Goal: Task Accomplishment & Management: Manage account settings

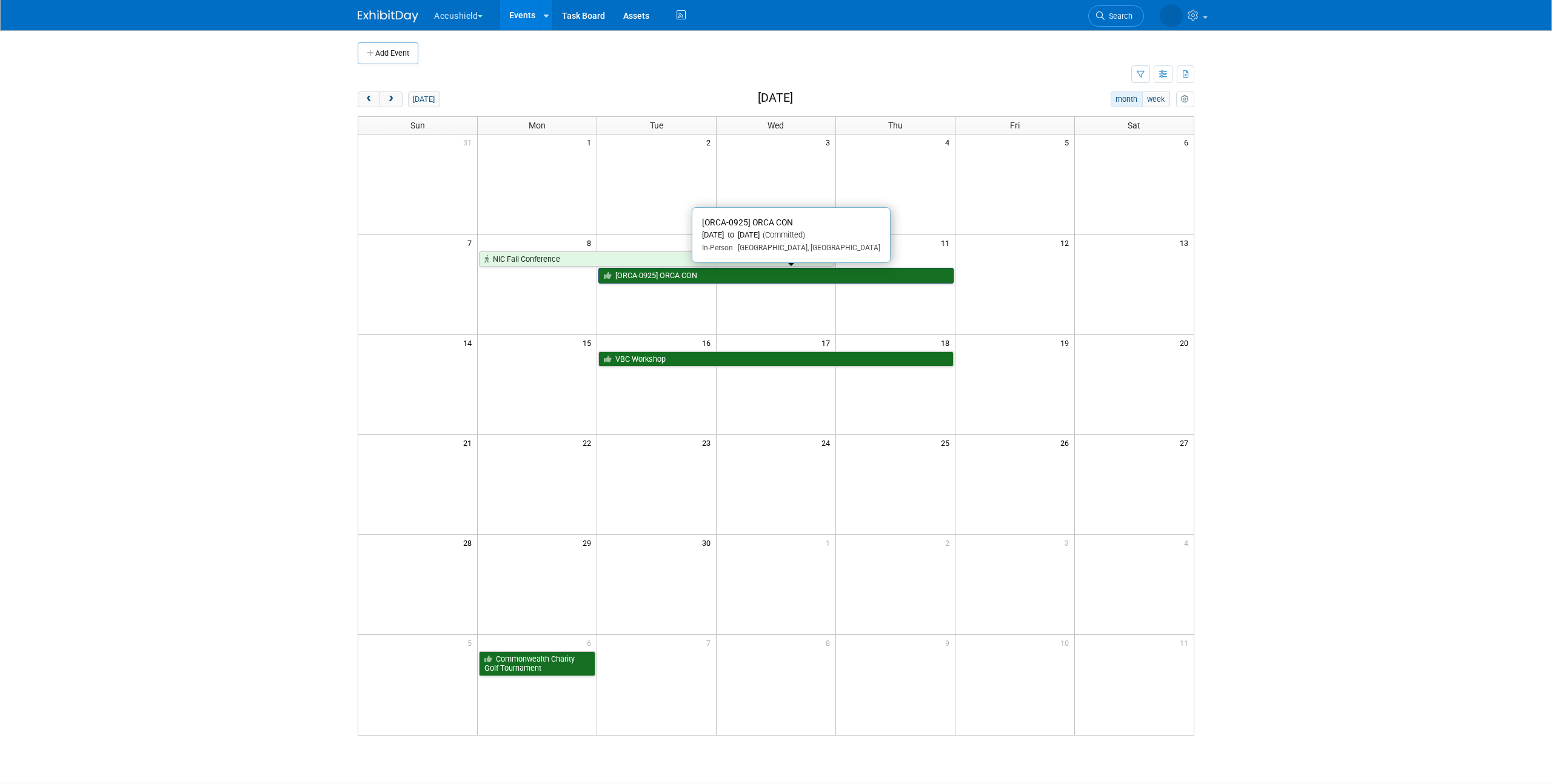
click at [662, 275] on link "[ORCA-0925] ORCA CON" at bounding box center [776, 276] width 355 height 16
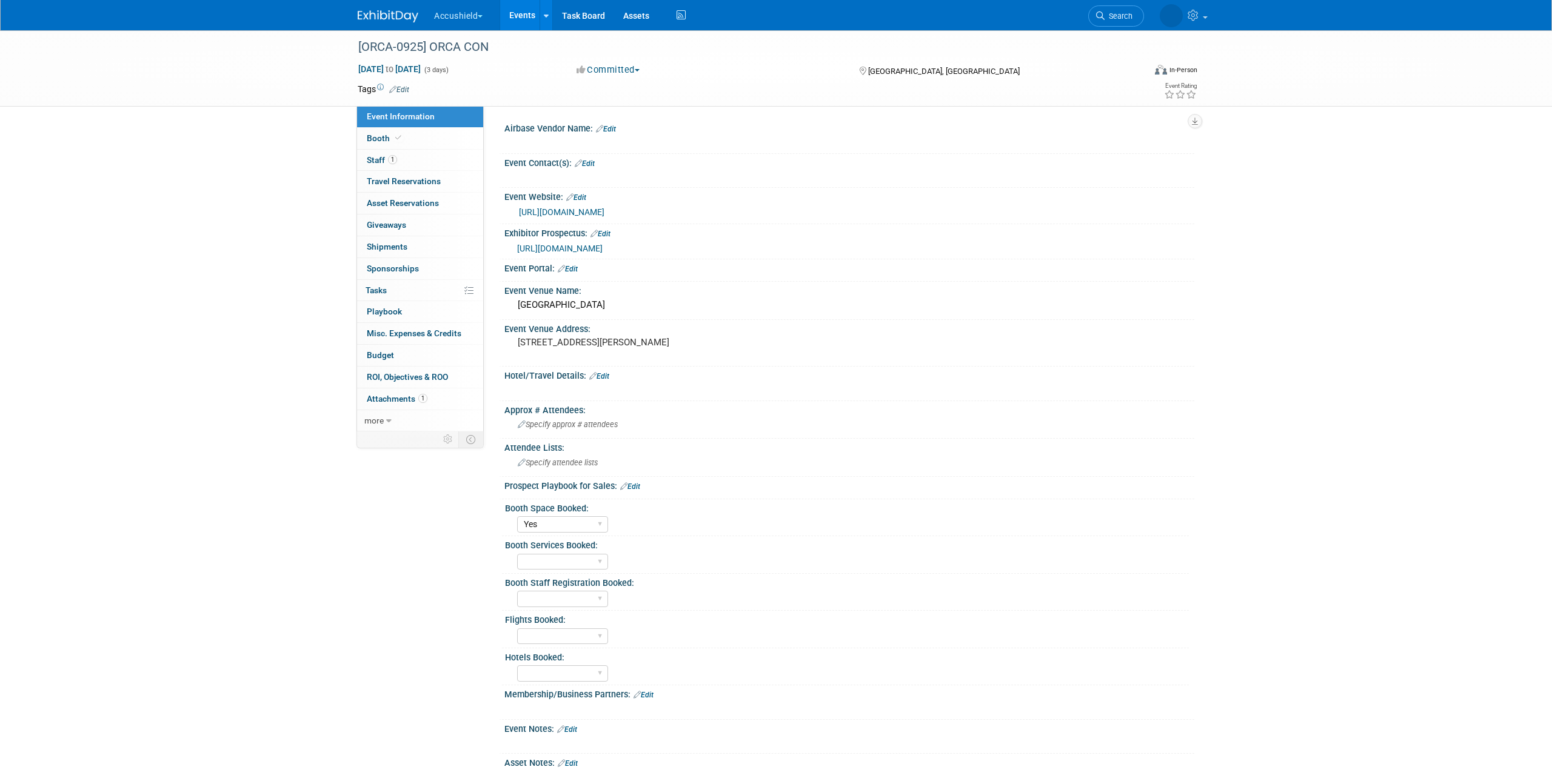
select select "Yes"
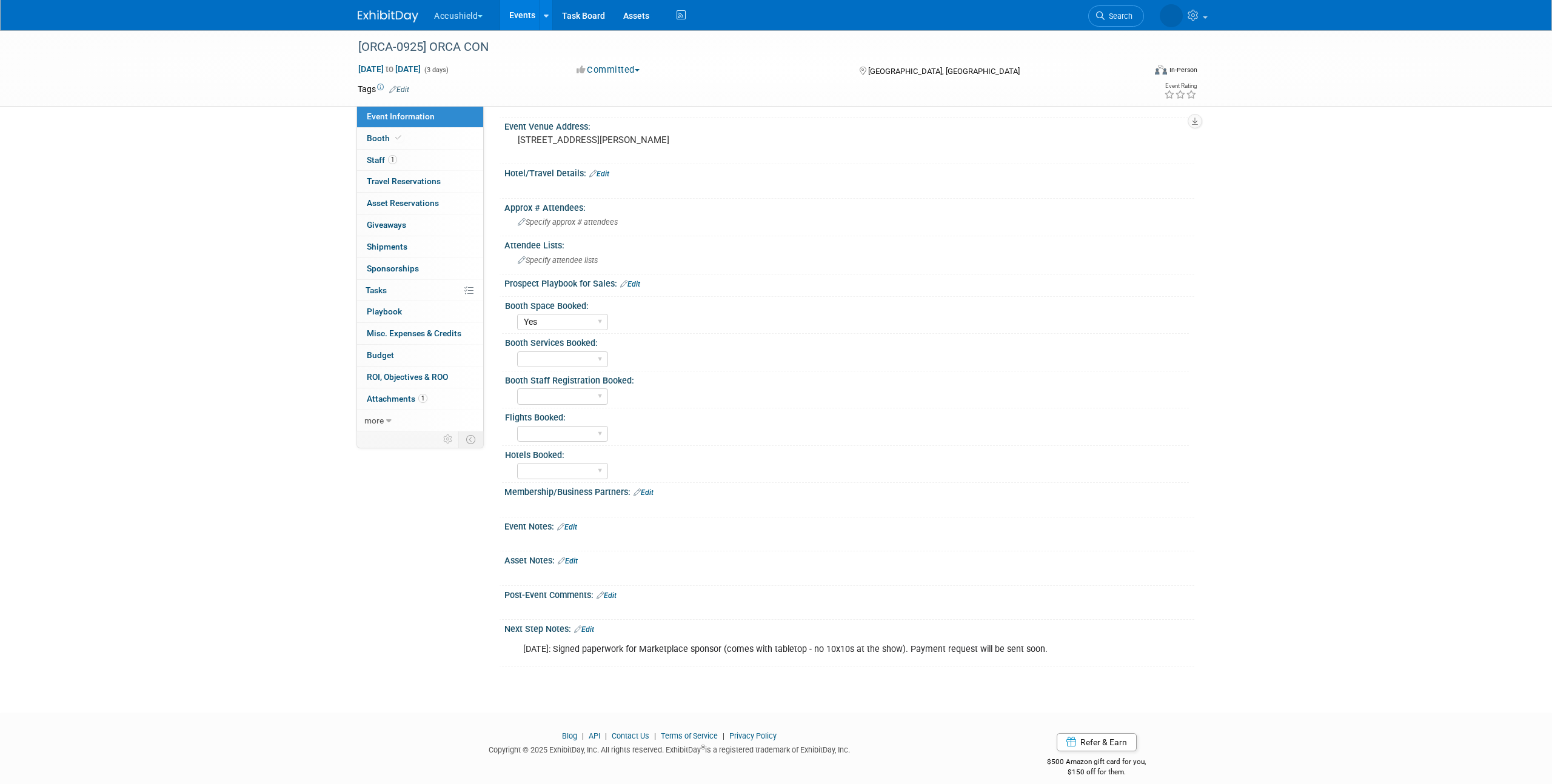
scroll to position [226, 0]
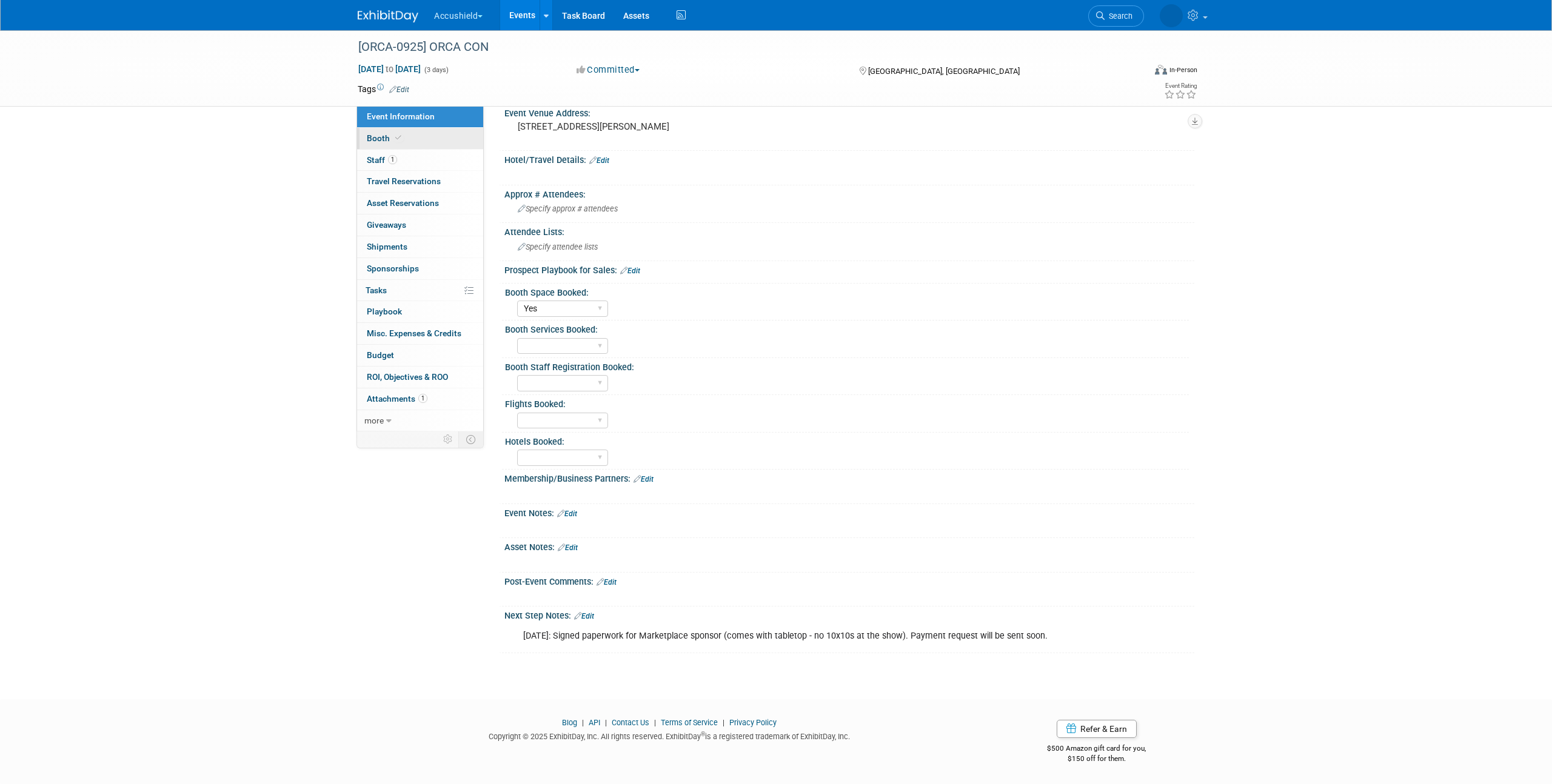
click at [399, 140] on icon at bounding box center [399, 137] width 6 height 7
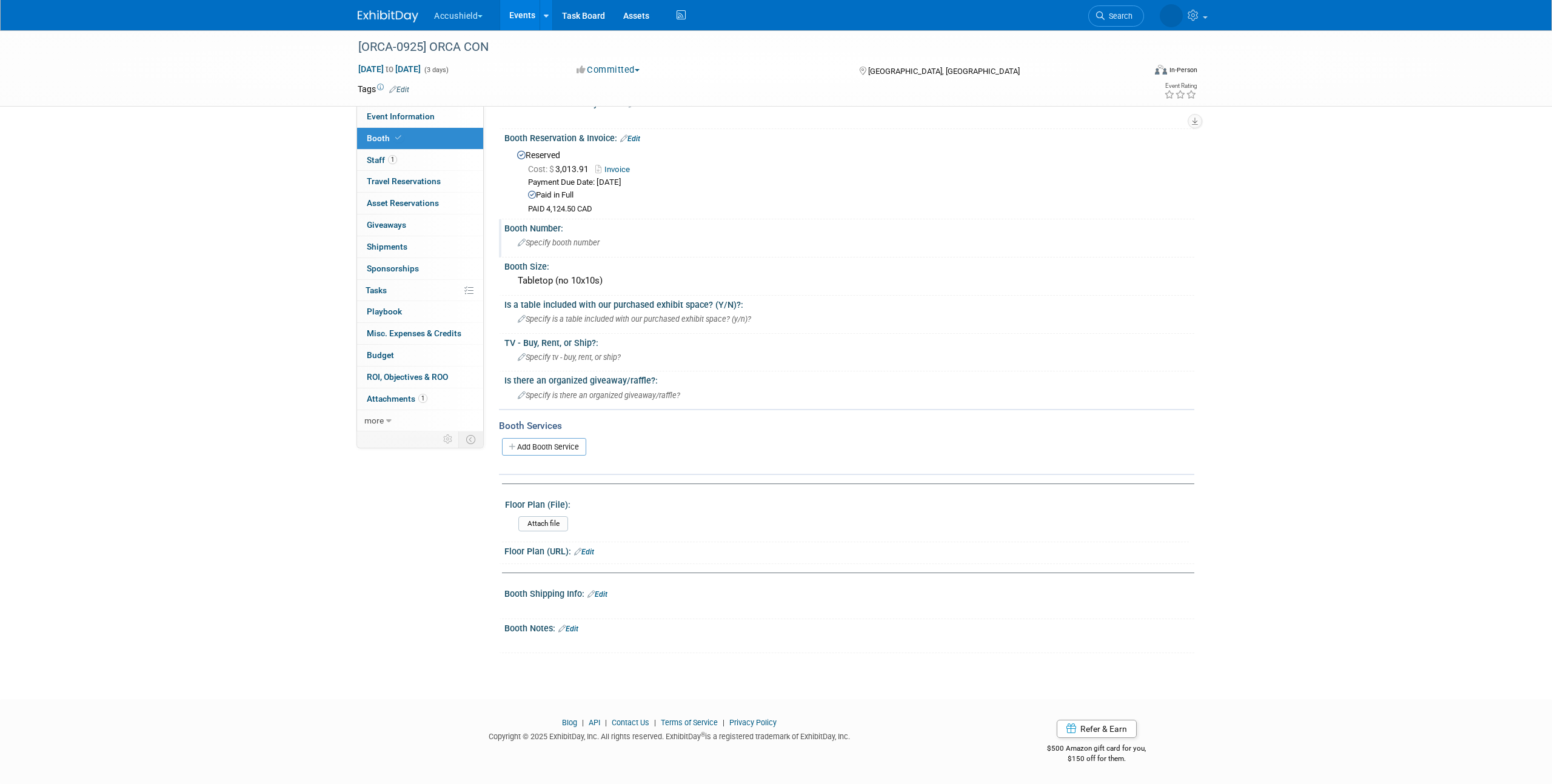
scroll to position [0, 0]
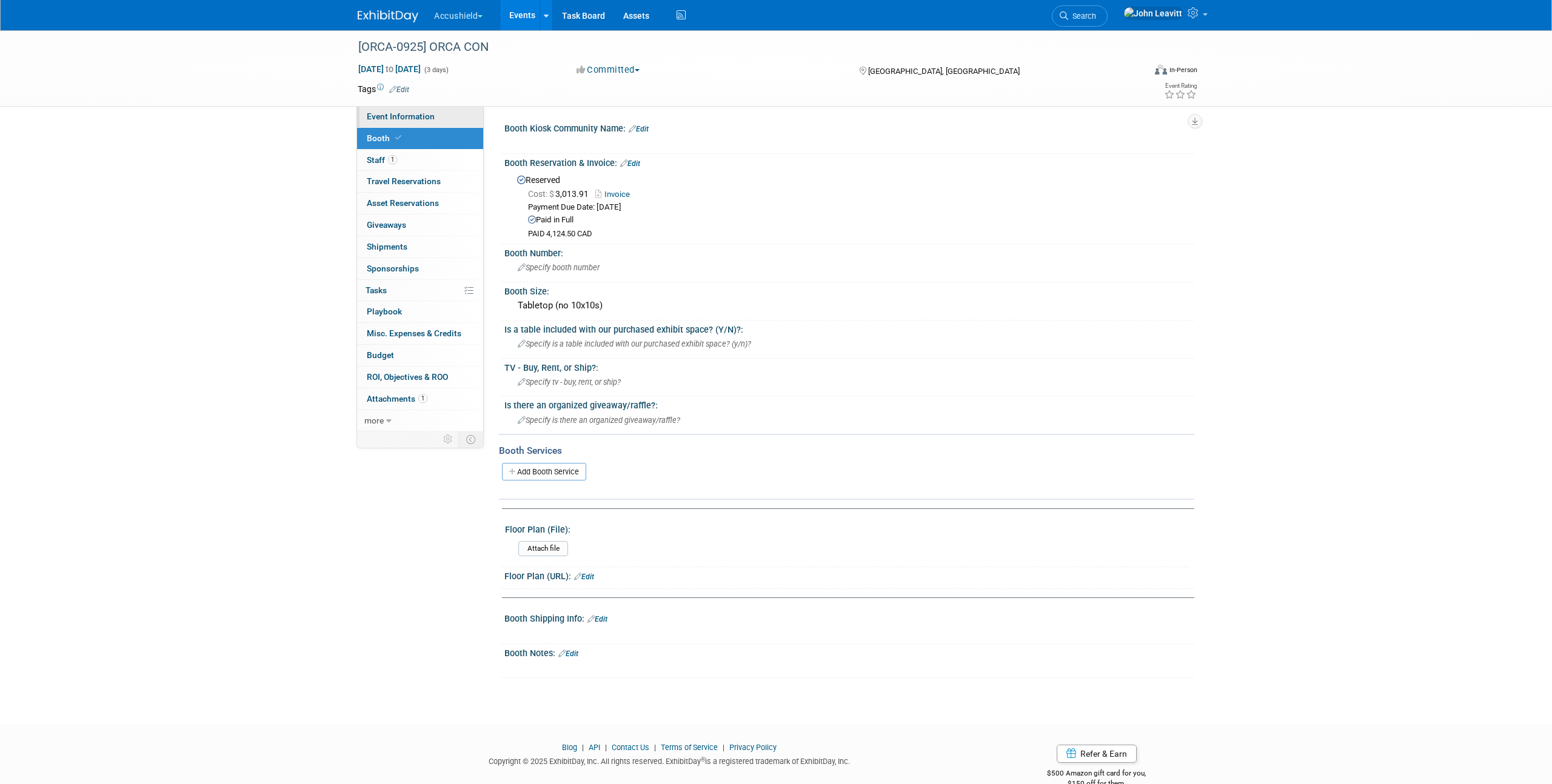
click at [397, 115] on span "Event Information" at bounding box center [400, 117] width 68 height 10
select select "Yes"
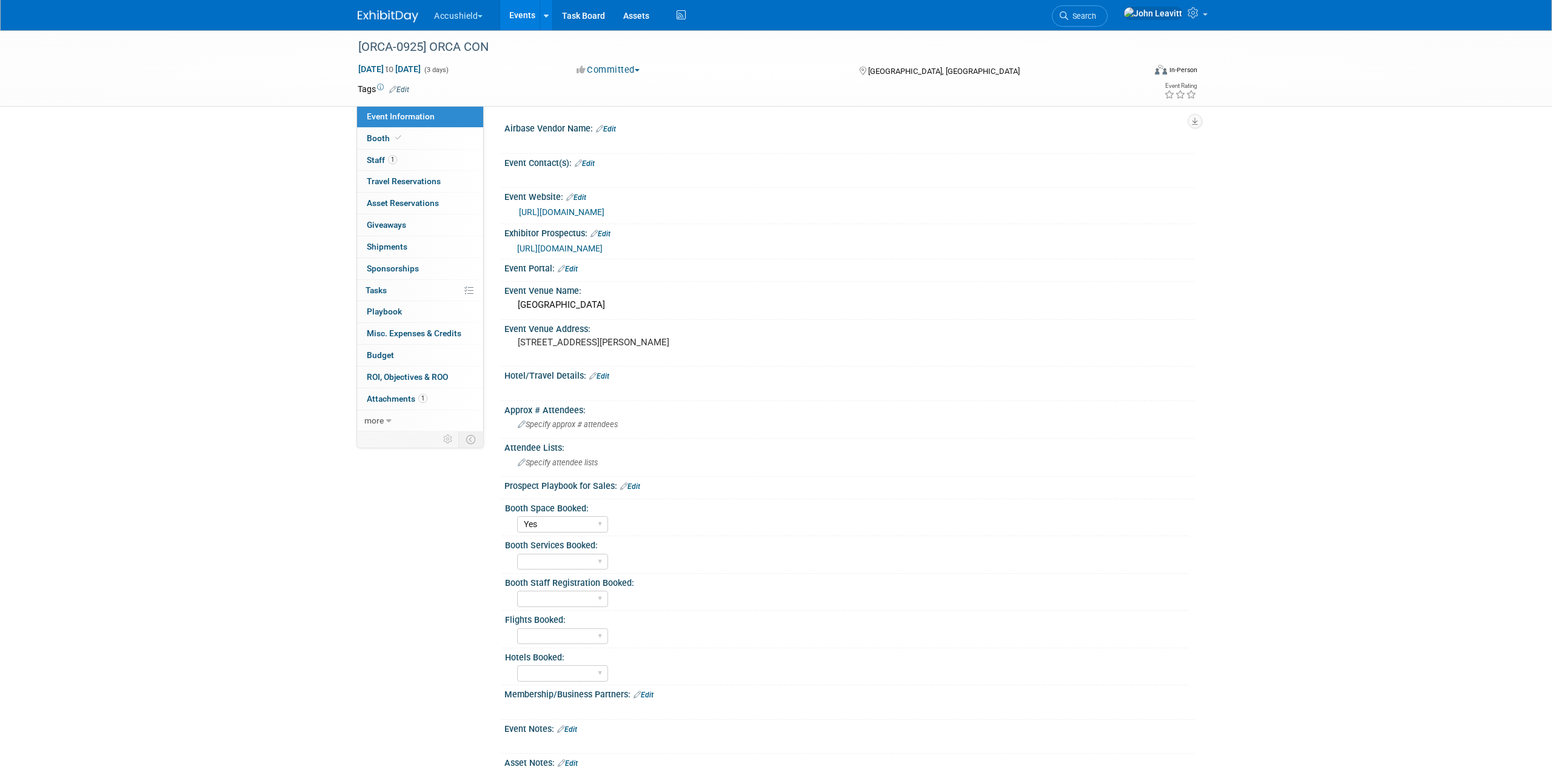
click at [604, 214] on link "[URL][DOMAIN_NAME]" at bounding box center [561, 212] width 85 height 10
